Goal: Answer question/provide support

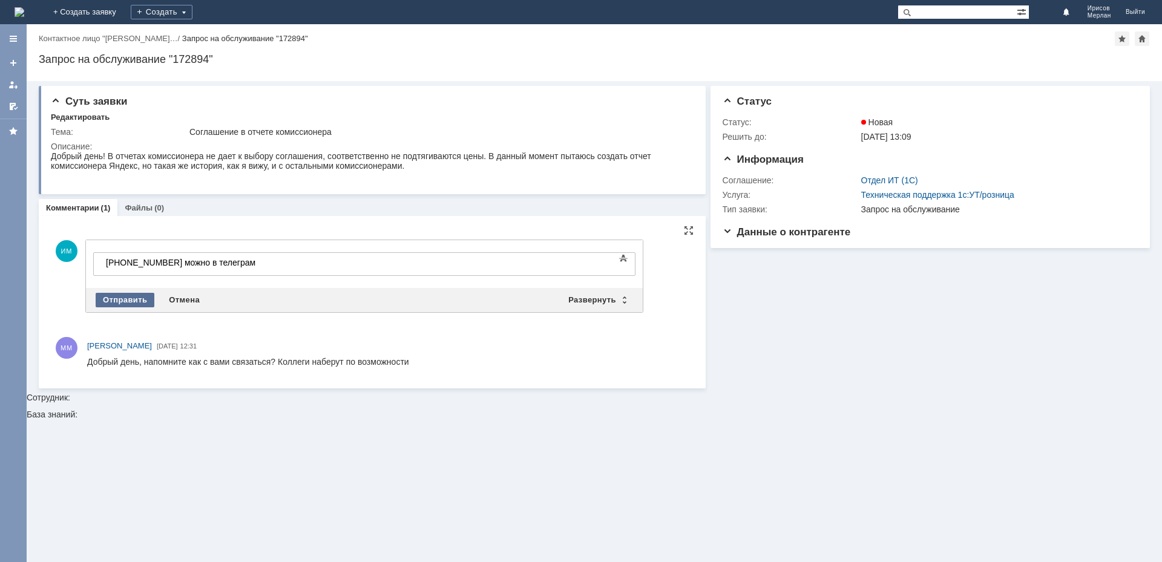
click at [142, 302] on div "Отправить" at bounding box center [125, 300] width 59 height 15
